Goal: Find contact information: Obtain details needed to contact an individual or organization

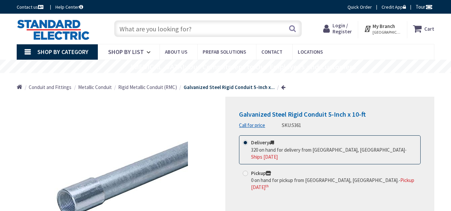
click at [267, 52] on span "Contact" at bounding box center [271, 52] width 21 height 6
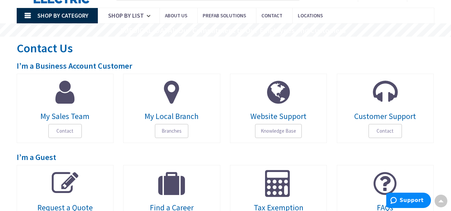
scroll to position [35, 0]
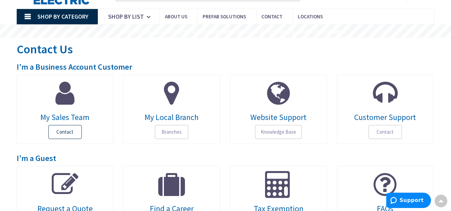
click at [62, 126] on span "Contact" at bounding box center [64, 132] width 33 height 14
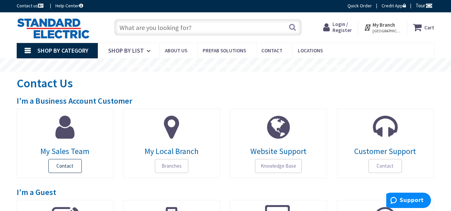
scroll to position [0, 0]
